Goal: Book appointment/travel/reservation

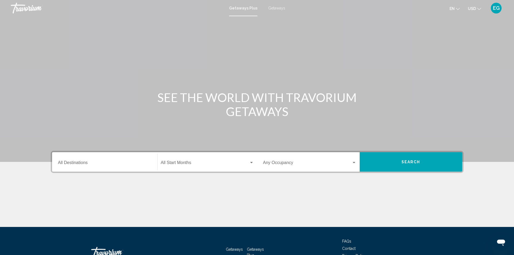
click at [68, 167] on div "Destination All Destinations" at bounding box center [104, 162] width 93 height 17
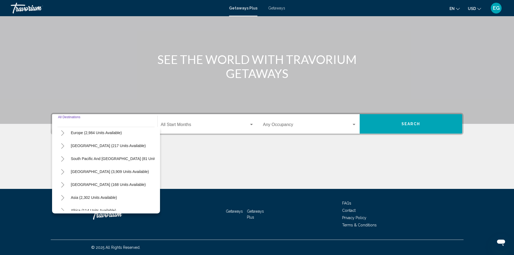
scroll to position [81, 0]
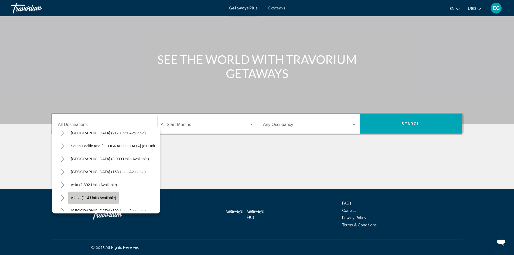
click at [93, 201] on button "Africa (114 units available)" at bounding box center [93, 198] width 51 height 12
type input "**********"
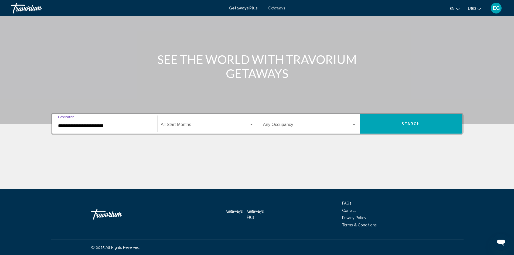
click at [422, 123] on button "Search" at bounding box center [411, 123] width 103 height 19
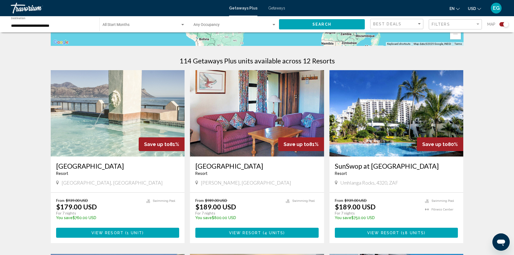
scroll to position [162, 0]
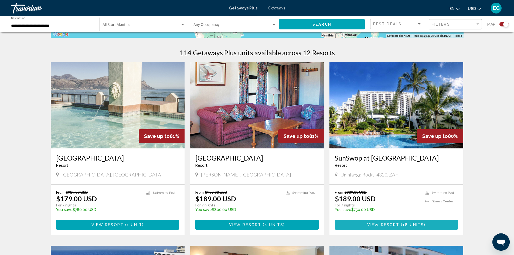
click at [360, 222] on button "View Resort ( 18 units )" at bounding box center [396, 225] width 123 height 10
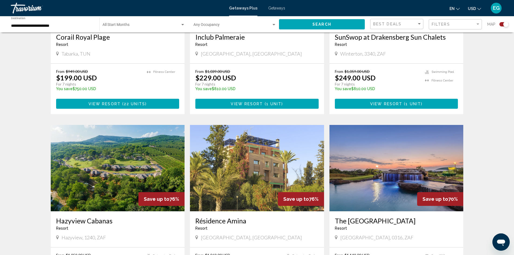
scroll to position [648, 0]
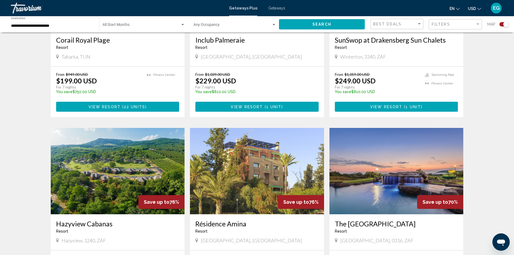
click at [272, 7] on span "Getaways" at bounding box center [276, 8] width 17 height 4
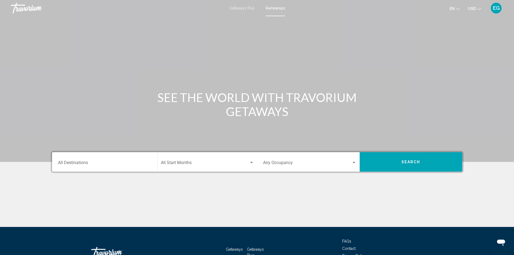
click at [101, 165] on input "Destination All Destinations" at bounding box center [104, 163] width 93 height 5
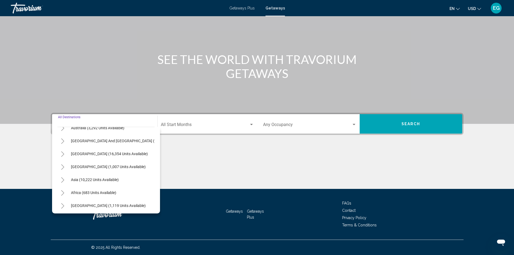
scroll to position [92, 0]
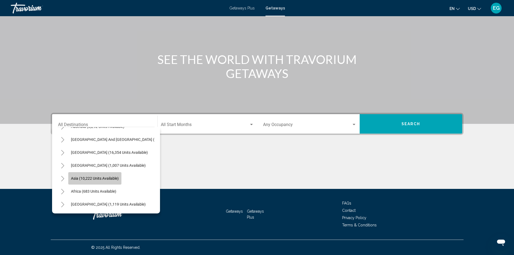
click at [96, 176] on span "Asia (10,222 units available)" at bounding box center [95, 178] width 48 height 4
type input "**********"
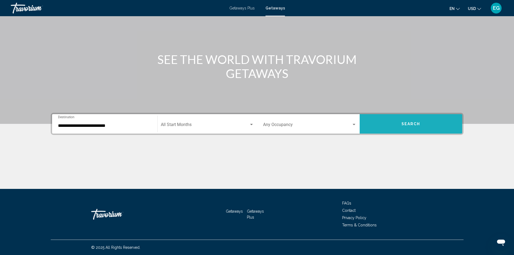
click at [421, 123] on button "Search" at bounding box center [411, 123] width 103 height 19
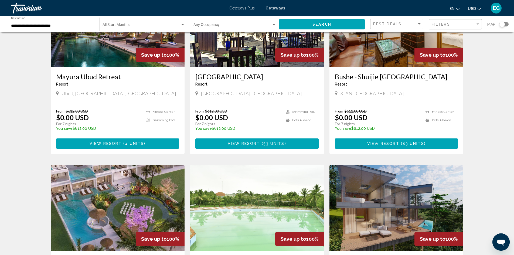
scroll to position [324, 0]
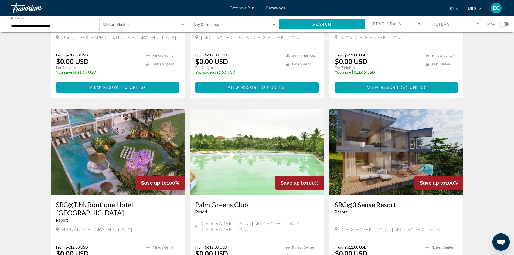
click at [33, 27] on input "**********" at bounding box center [52, 26] width 83 height 4
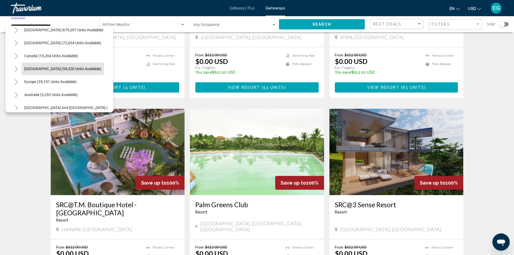
scroll to position [0, 0]
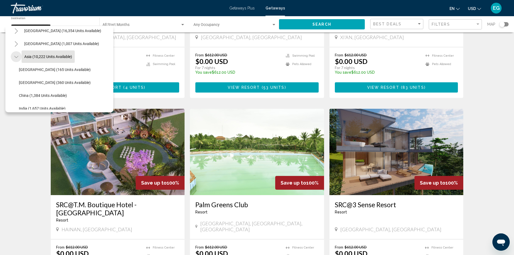
click at [15, 56] on icon "Toggle Asia (10,222 units available)" at bounding box center [16, 56] width 4 height 5
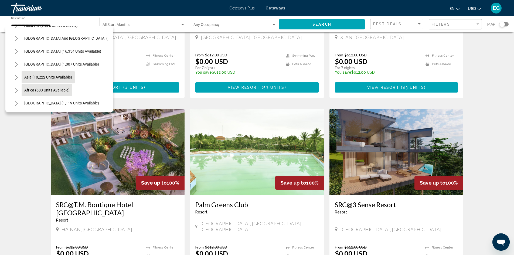
click at [52, 88] on span "Africa (683 units available)" at bounding box center [46, 90] width 45 height 4
type input "**********"
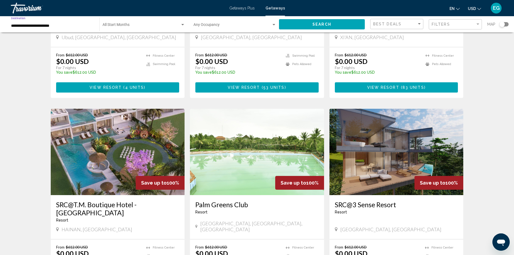
click at [320, 22] on button "Search" at bounding box center [322, 24] width 86 height 10
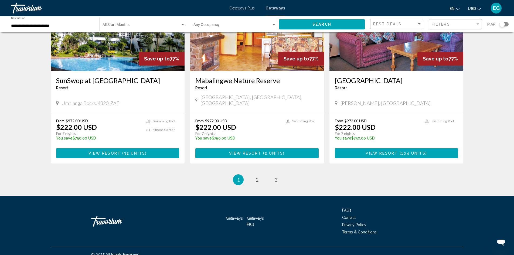
scroll to position [625, 0]
